Goal: Information Seeking & Learning: Understand process/instructions

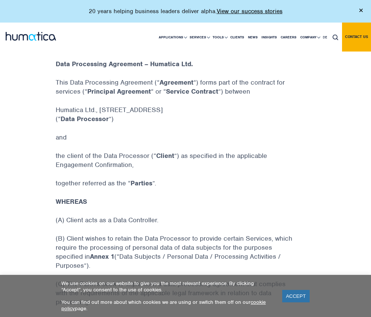
scroll to position [226, 0]
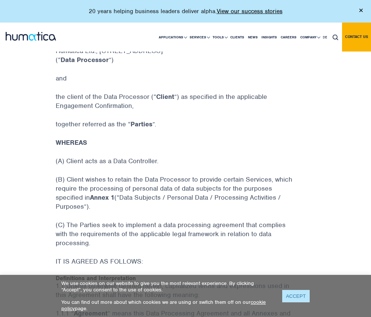
click at [297, 294] on link "ACCEPT" at bounding box center [295, 296] width 27 height 12
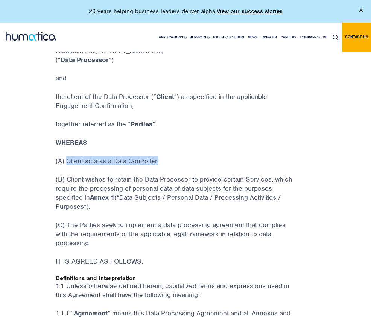
drag, startPoint x: 116, startPoint y: 190, endPoint x: 23, endPoint y: 193, distance: 93.7
click at [56, 175] on p "(A) Client acts as a Data Controller." at bounding box center [185, 165] width 259 height 18
copy p "Client acts as a Data Controller."
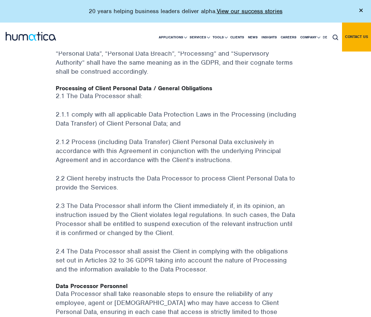
scroll to position [790, 0]
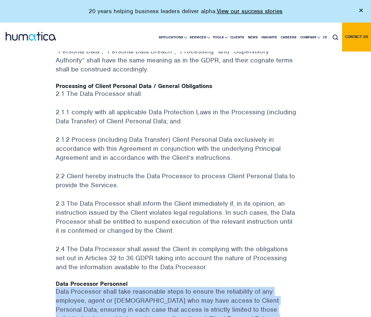
drag, startPoint x: 170, startPoint y: 241, endPoint x: 9, endPoint y: 198, distance: 166.5
copy p "Data Processor shall take reasonable steps to ensure the reliability of any emp…"
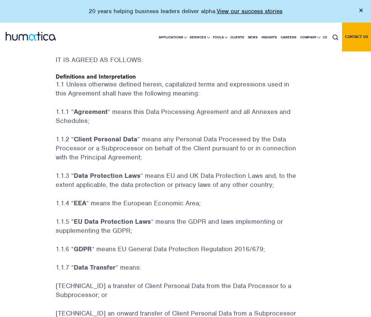
scroll to position [414, 0]
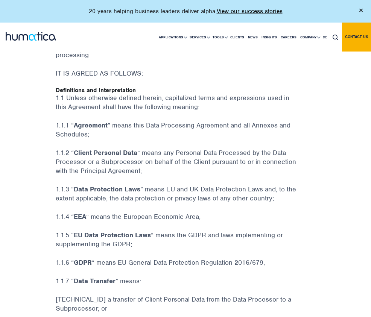
click at [199, 133] on p "1.1.1 “ Agreement ” means this Data Processing Agreement and all Annexes and Sc…" at bounding box center [185, 134] width 259 height 27
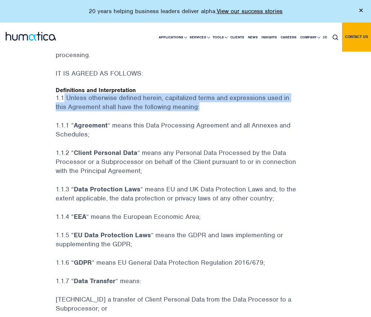
drag, startPoint x: 68, startPoint y: 121, endPoint x: 20, endPoint y: 112, distance: 48.8
click at [56, 112] on p "1.1 Unless otherwise defined herein, capitalized terms and expressions used in …" at bounding box center [185, 106] width 259 height 27
copy p "Unless otherwise defined herein, capitalized terms and expressions used in this…"
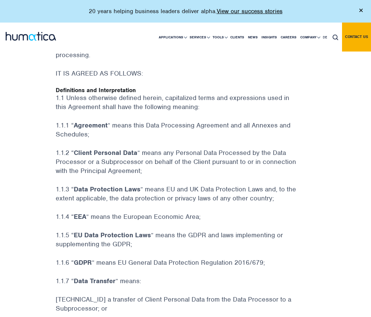
click at [177, 212] on p "1.1.4 “ EEA ” means the European Economic Area;" at bounding box center [185, 221] width 259 height 18
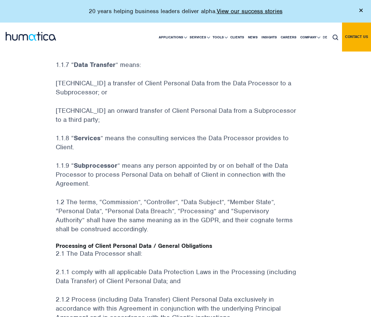
scroll to position [639, 0]
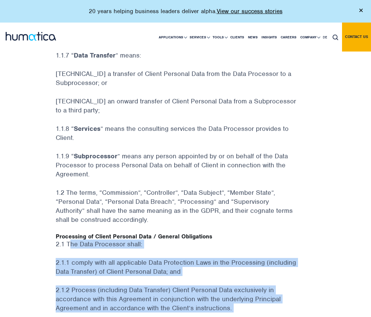
drag, startPoint x: 24, startPoint y: 183, endPoint x: 129, endPoint y: 301, distance: 157.6
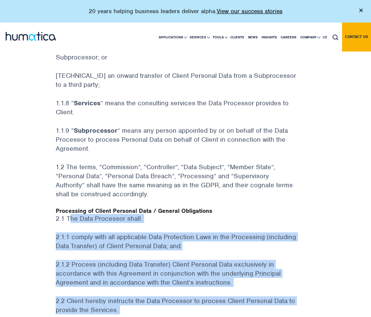
scroll to position [677, 0]
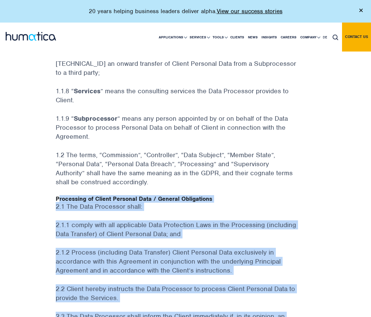
drag, startPoint x: 200, startPoint y: 264, endPoint x: 6, endPoint y: 140, distance: 229.6
drag, startPoint x: 309, startPoint y: 286, endPoint x: 10, endPoint y: 139, distance: 332.6
copy div "Loremipsum do Sitame Consecte Adip / Elitsed Doeiusmodte 7.8 Inc Utla Etdolorem…"
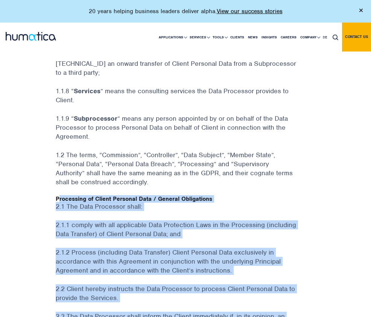
click at [155, 220] on p "2.1.1 comply with all applicable Data Protection Laws in the Processing (includ…" at bounding box center [185, 233] width 259 height 27
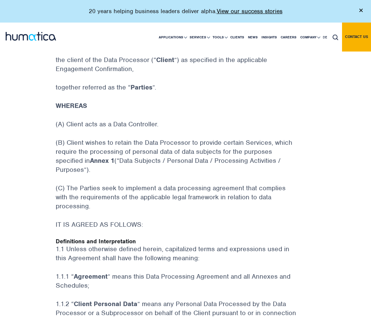
scroll to position [263, 0]
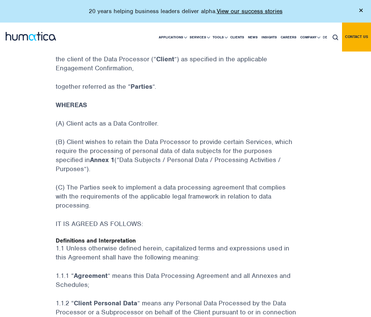
click at [173, 183] on p "(B) Client wishes to retain the Data Processor to provide certain Services, whi…" at bounding box center [185, 159] width 259 height 45
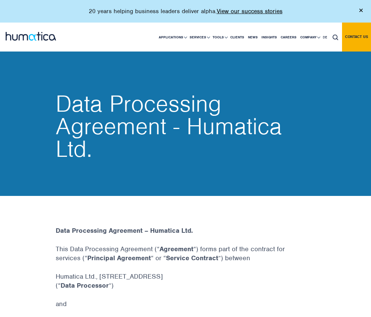
scroll to position [150, 0]
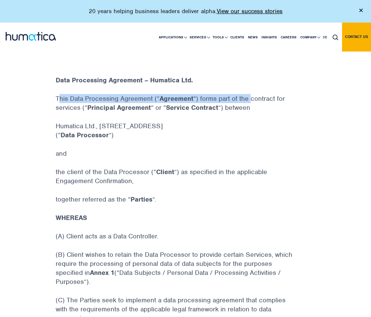
drag, startPoint x: 13, startPoint y: 138, endPoint x: 206, endPoint y: 139, distance: 193.3
click at [206, 121] on p "This Data Processing Agreement (“ Agreement “) forms part of the contract for s…" at bounding box center [185, 107] width 259 height 27
copy p "his Data Processing Agreement (“ Agreement “) forms part of the"
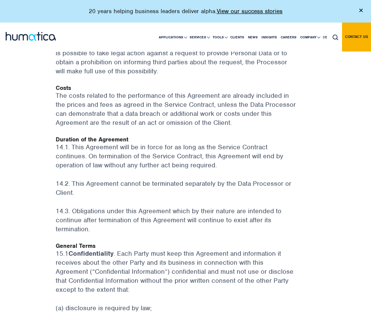
scroll to position [2116, 0]
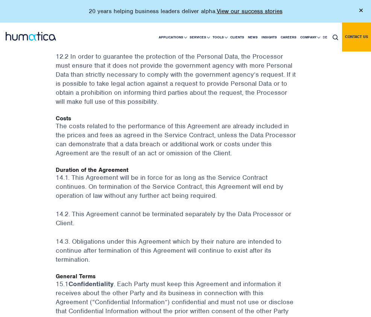
drag, startPoint x: 27, startPoint y: 176, endPoint x: 42, endPoint y: 188, distance: 18.5
drag, startPoint x: 44, startPoint y: 191, endPoint x: 27, endPoint y: 180, distance: 20.8
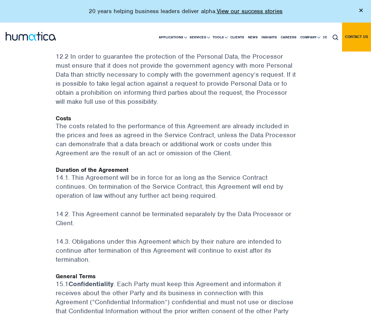
drag, startPoint x: 27, startPoint y: 179, endPoint x: 212, endPoint y: 180, distance: 185.0
copy p "This Agreement is governed by the laws of England and [GEOGRAPHIC_DATA]"
